Goal: Task Accomplishment & Management: Manage account settings

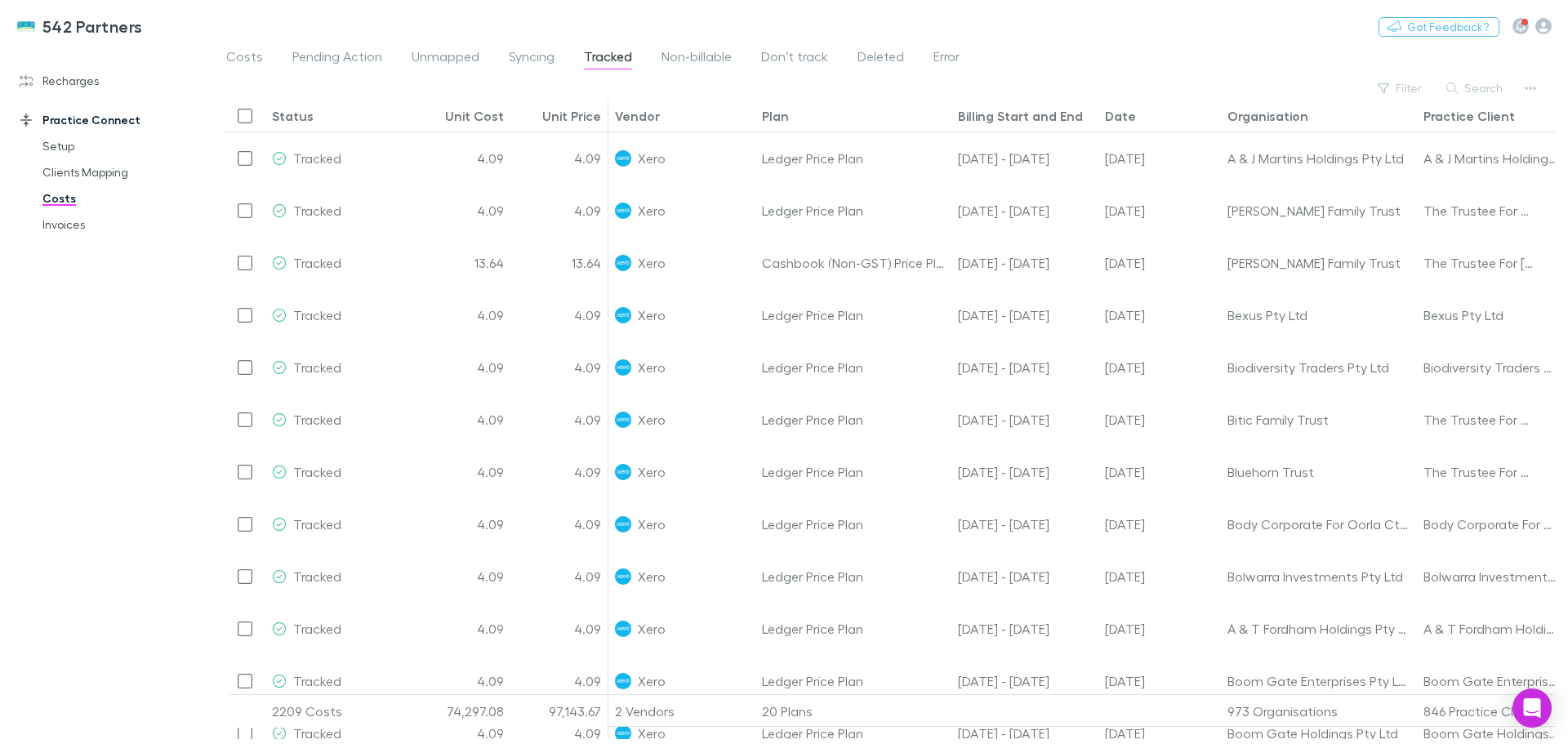
click at [450, 53] on span "Unmapped" at bounding box center [445, 59] width 68 height 21
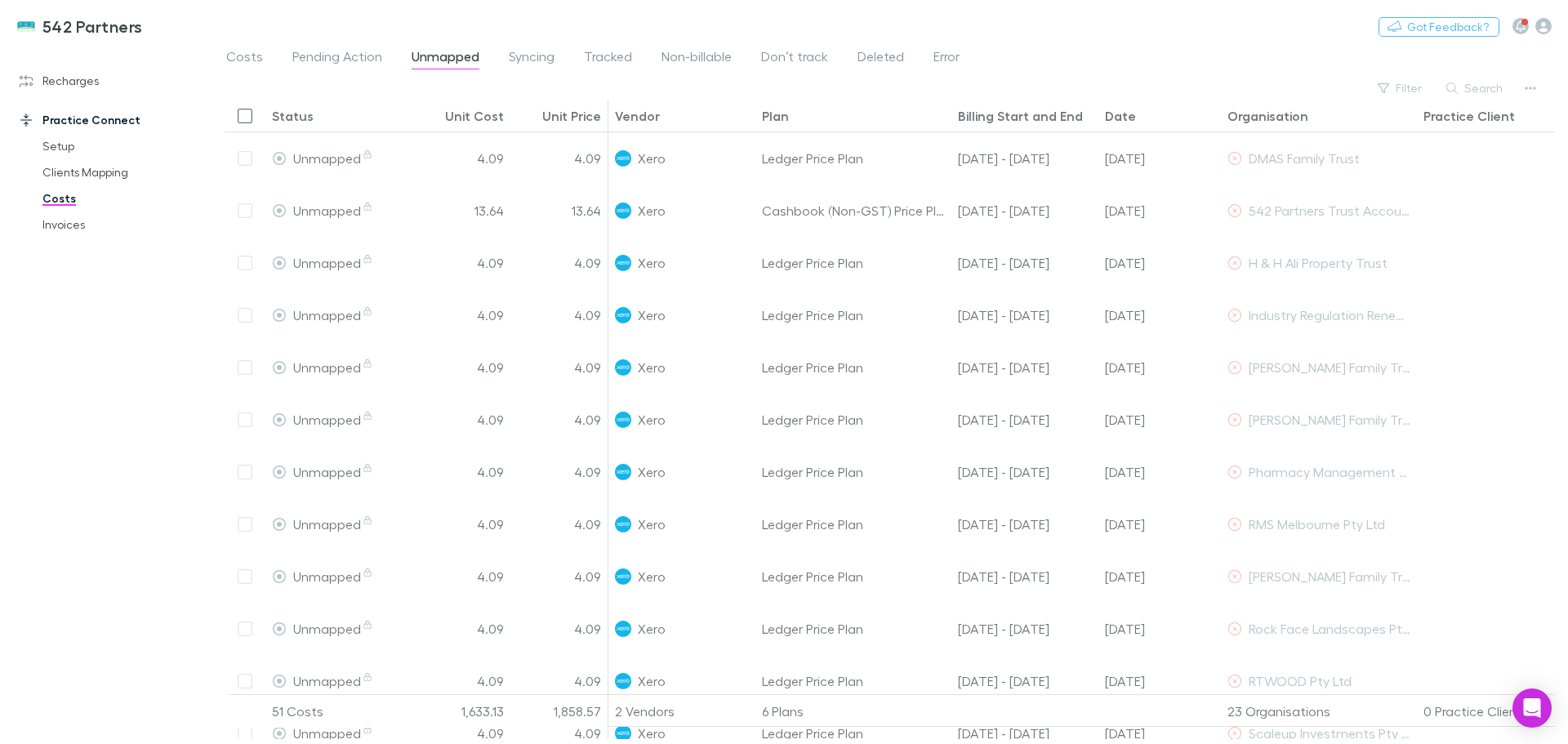
click at [65, 164] on link "Clients Mapping" at bounding box center [123, 173] width 195 height 26
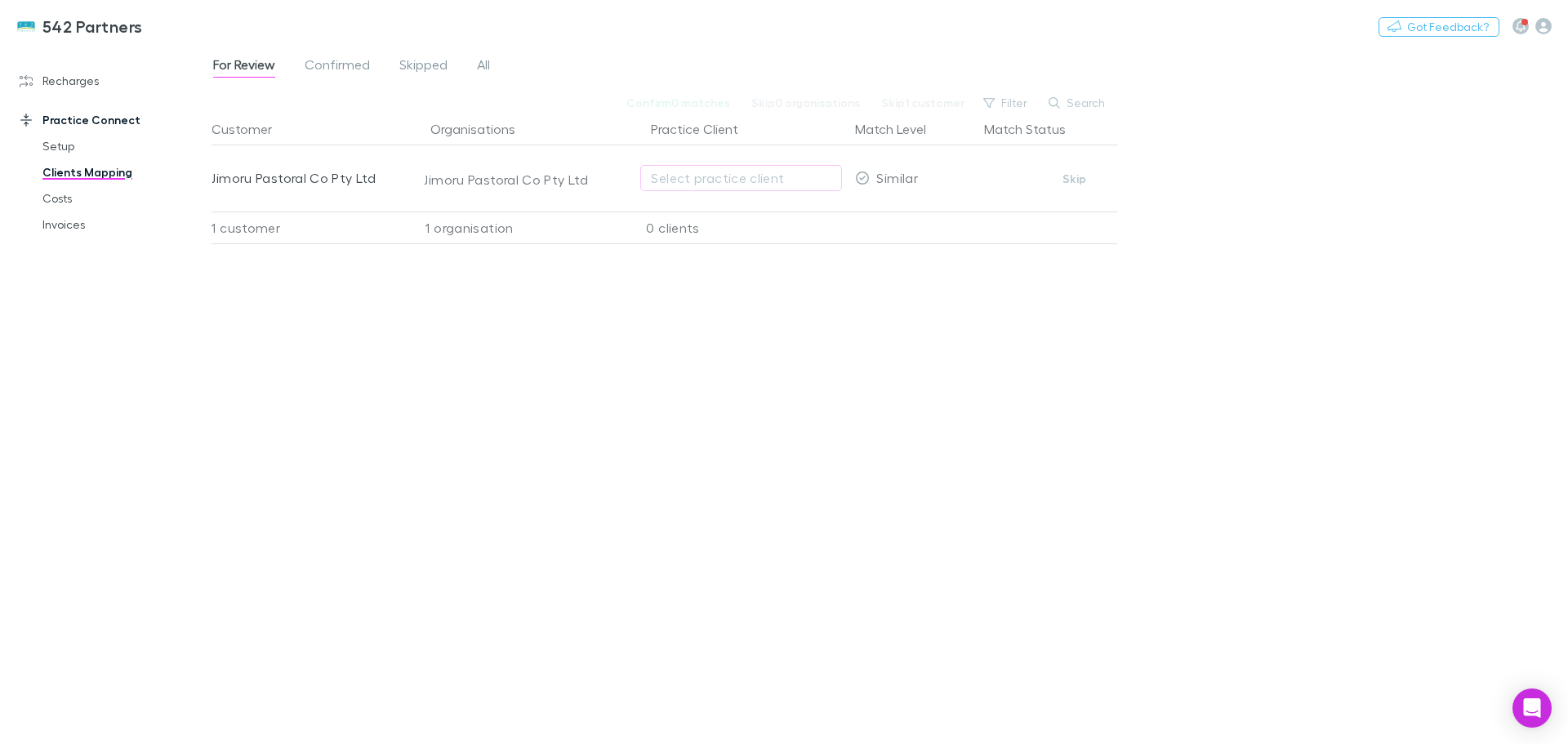
click at [71, 192] on link "Costs" at bounding box center [123, 198] width 195 height 26
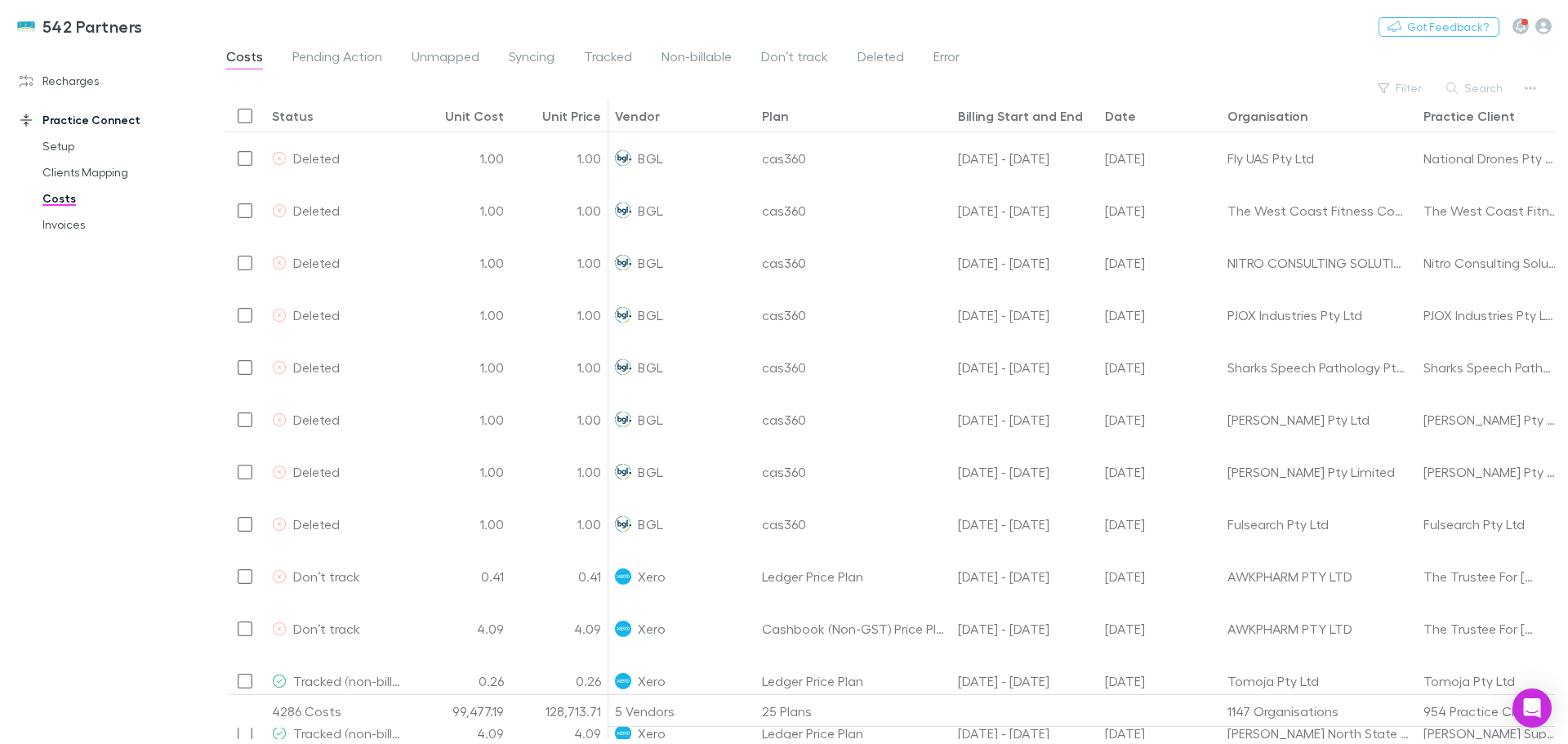
click at [328, 56] on span "Pending Action" at bounding box center [338, 59] width 90 height 21
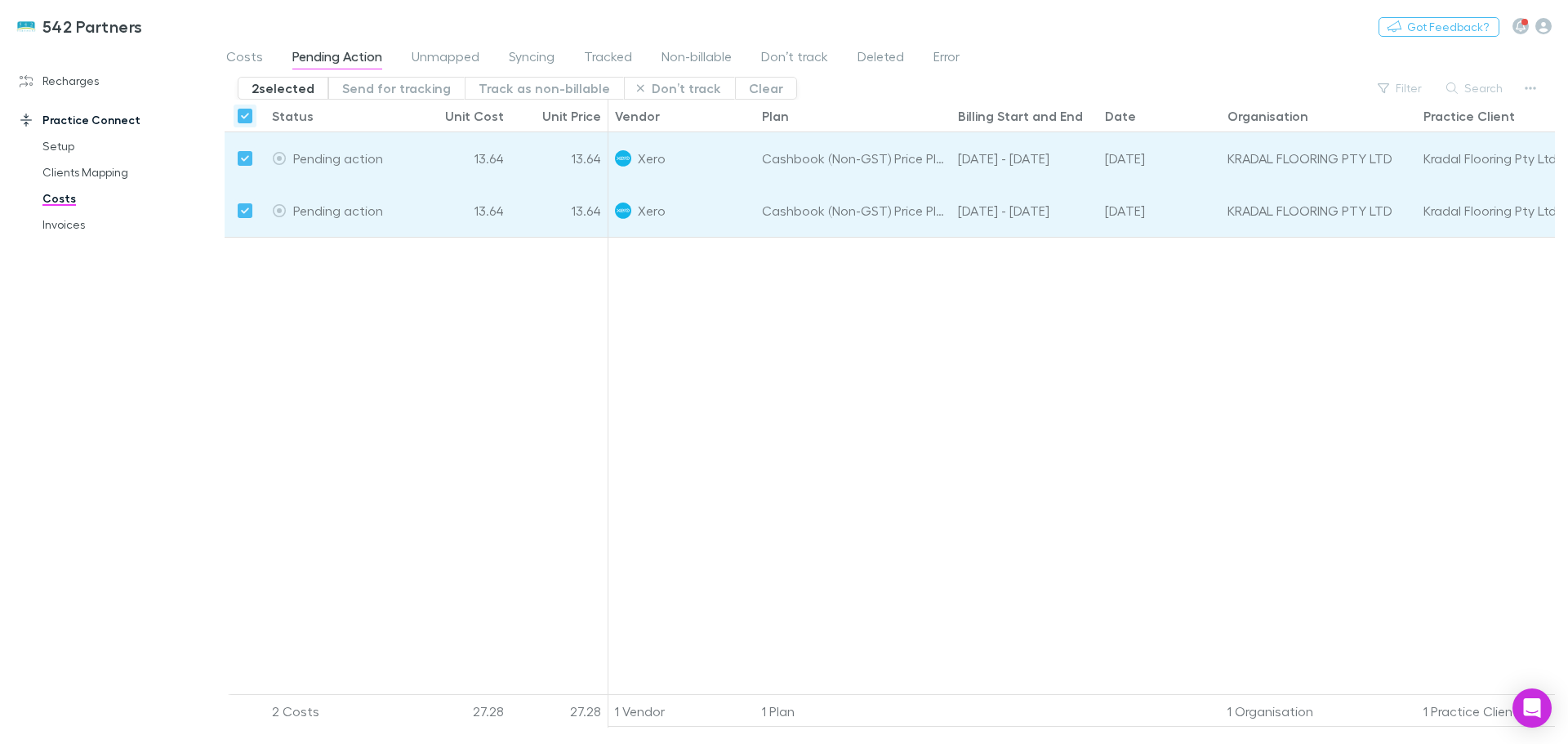
click at [406, 99] on button "Send for tracking" at bounding box center [397, 88] width 137 height 23
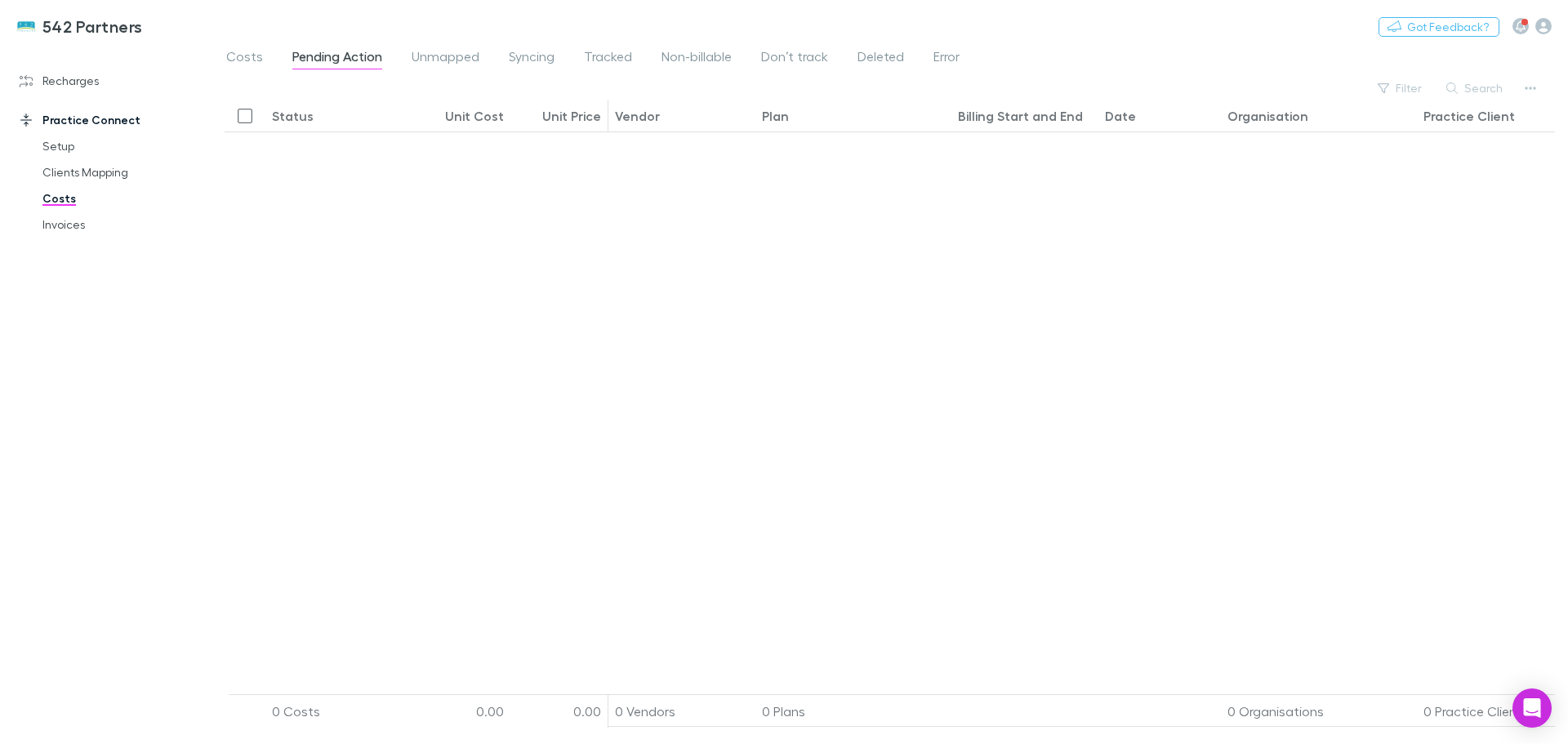
click at [63, 220] on link "Invoices" at bounding box center [123, 225] width 195 height 26
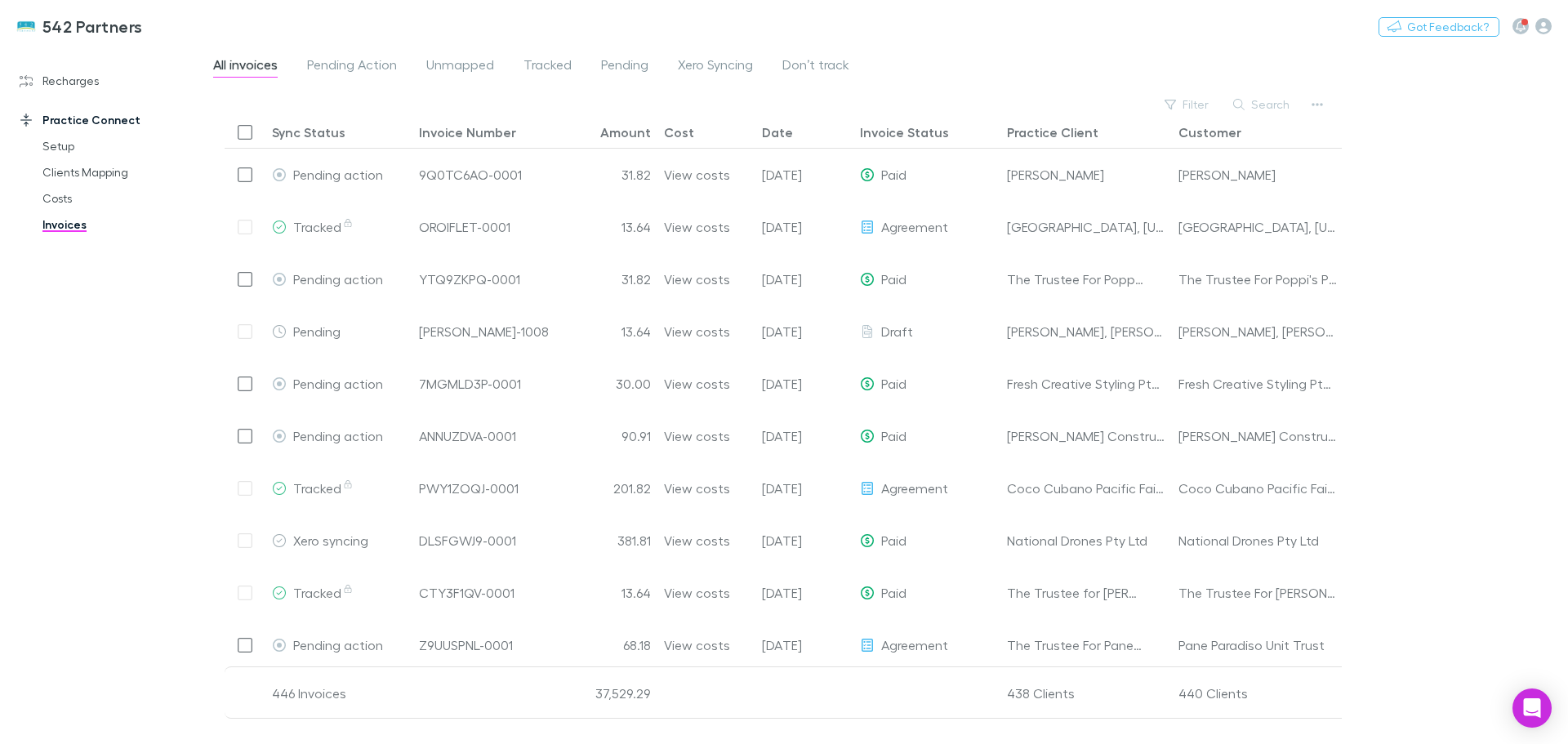
click at [53, 76] on link "Recharges" at bounding box center [112, 81] width 218 height 26
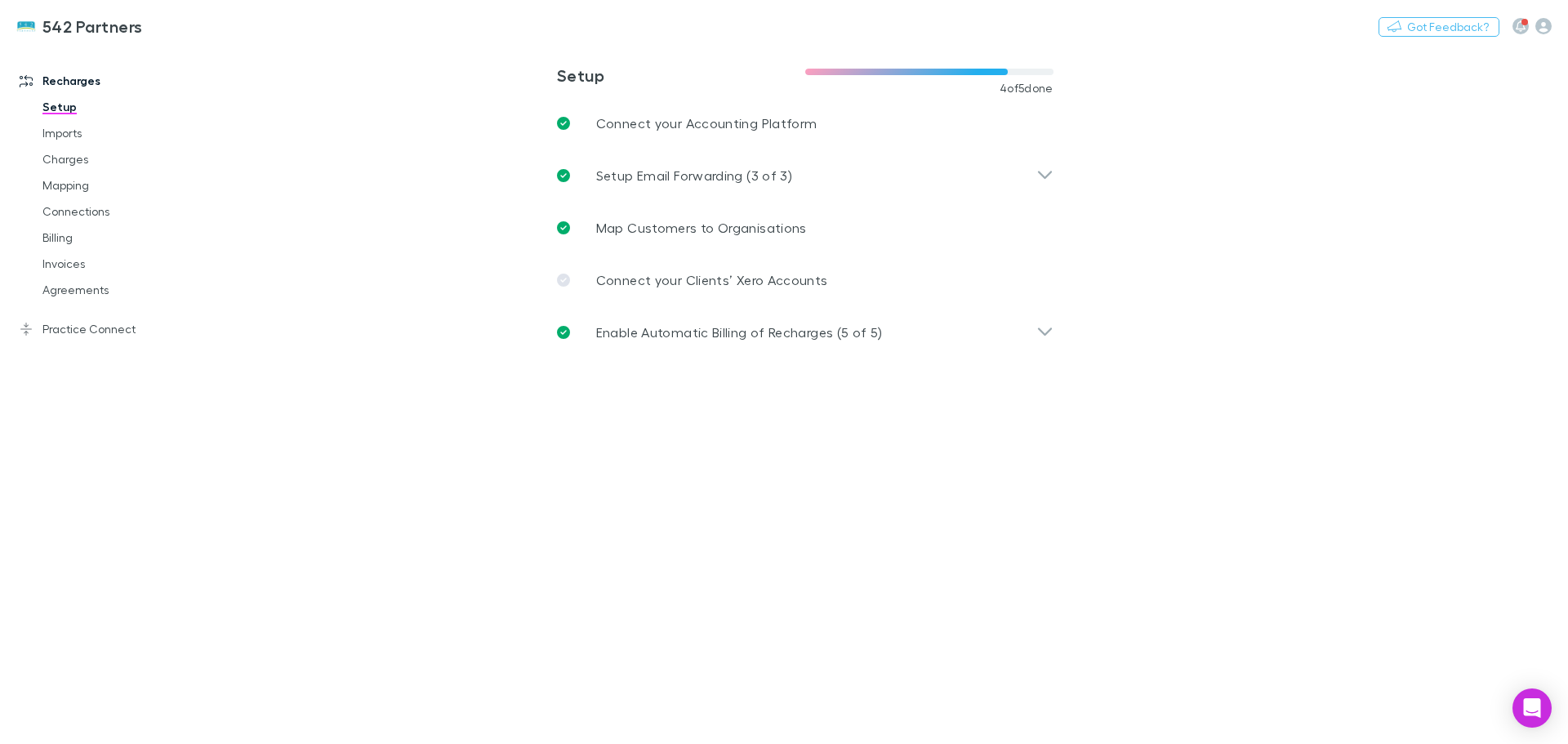
click at [62, 188] on link "Mapping" at bounding box center [123, 186] width 195 height 26
